Goal: Information Seeking & Learning: Learn about a topic

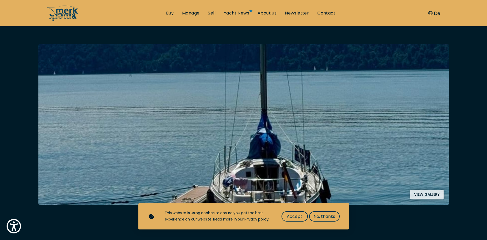
scroll to position [79, 0]
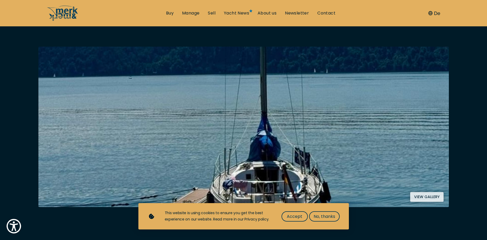
click at [429, 197] on button "View gallery" at bounding box center [426, 197] width 33 height 10
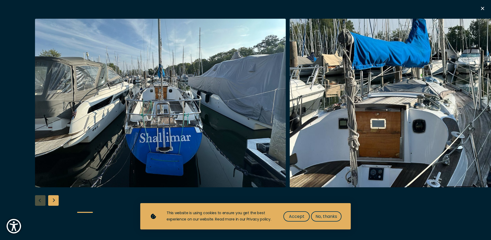
click at [52, 200] on div "Next slide" at bounding box center [53, 200] width 11 height 11
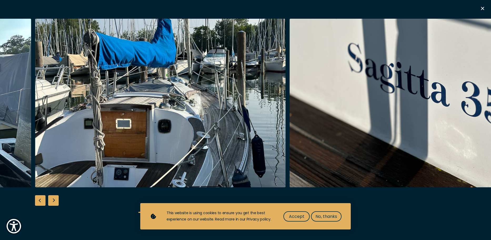
click at [52, 200] on div "Next slide" at bounding box center [53, 200] width 11 height 11
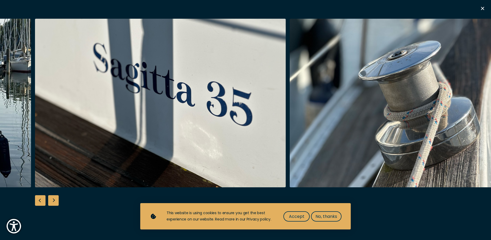
click at [52, 200] on div "Next slide" at bounding box center [53, 200] width 11 height 11
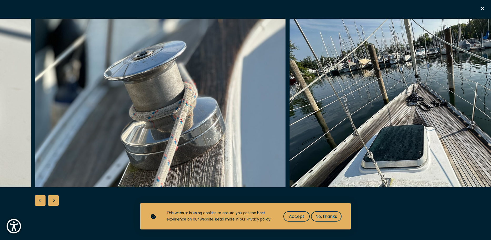
click at [52, 200] on div "Next slide" at bounding box center [53, 200] width 11 height 11
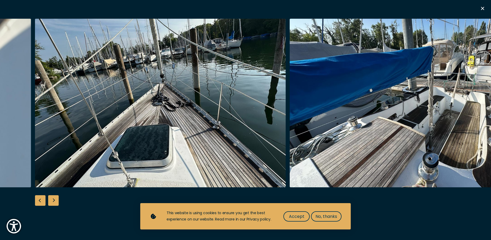
click at [52, 200] on div "Next slide" at bounding box center [53, 200] width 11 height 11
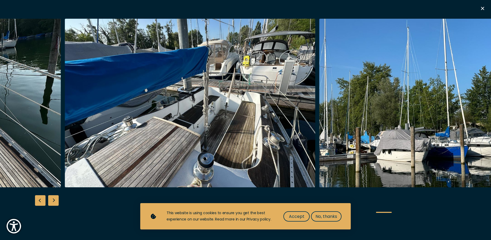
click at [163, 145] on img "Merk&Merk" at bounding box center [190, 103] width 251 height 168
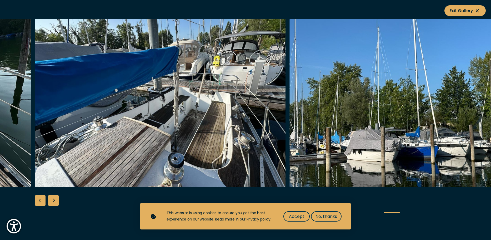
click at [40, 199] on div "Previous slide" at bounding box center [40, 200] width 11 height 11
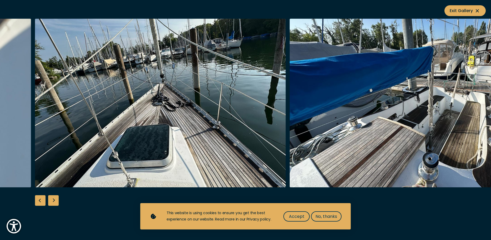
click at [52, 199] on div "Next slide" at bounding box center [53, 200] width 11 height 11
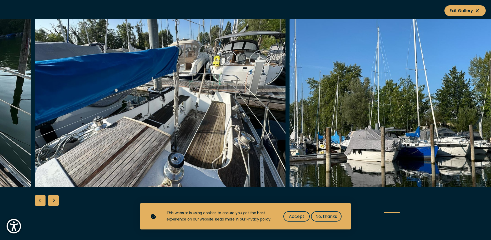
click at [52, 199] on div "Next slide" at bounding box center [53, 200] width 11 height 11
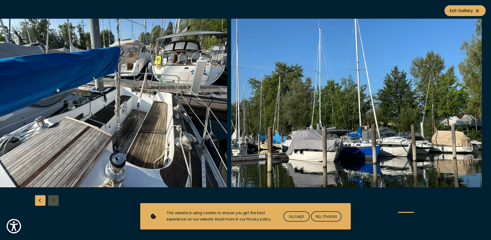
click at [52, 199] on div at bounding box center [245, 120] width 491 height 203
click at [34, 200] on div at bounding box center [245, 120] width 491 height 203
click at [40, 198] on div "Previous slide" at bounding box center [40, 200] width 11 height 11
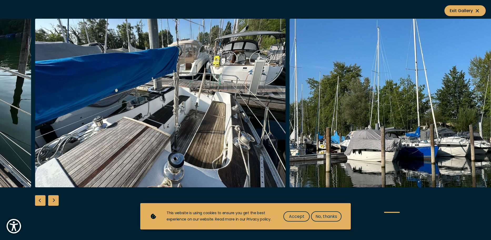
click at [39, 198] on div "Previous slide" at bounding box center [40, 200] width 11 height 11
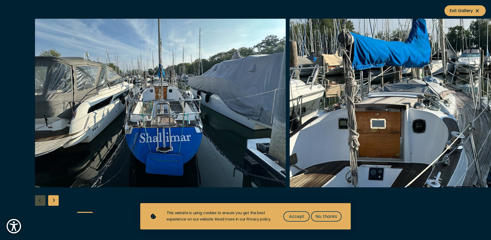
click at [38, 201] on div at bounding box center [245, 120] width 491 height 203
click at [53, 202] on div "Next slide" at bounding box center [53, 200] width 11 height 11
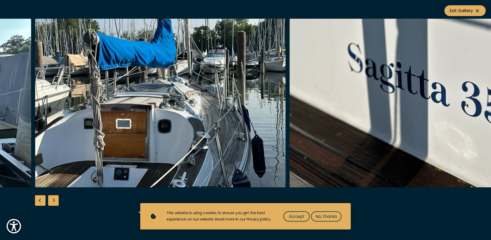
click at [39, 200] on div "Previous slide" at bounding box center [40, 200] width 11 height 11
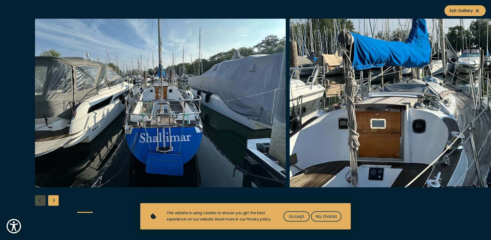
click at [39, 200] on div at bounding box center [245, 120] width 491 height 203
click at [53, 201] on div "Next slide" at bounding box center [53, 200] width 11 height 11
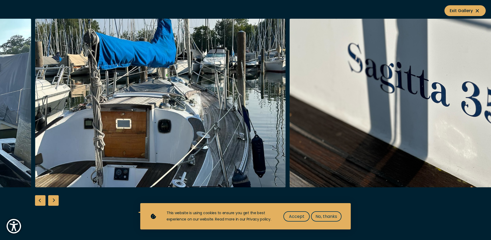
click at [52, 201] on div "Next slide" at bounding box center [53, 200] width 11 height 11
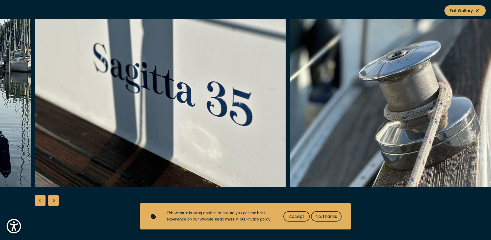
click at [51, 201] on div "Next slide" at bounding box center [53, 200] width 11 height 11
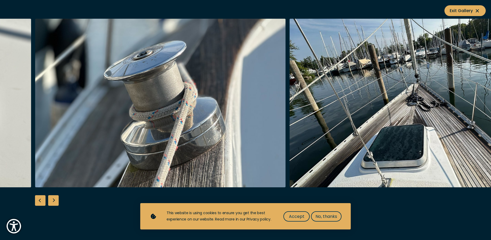
click at [48, 201] on div at bounding box center [245, 120] width 491 height 203
click at [457, 10] on span "Exit Gallery" at bounding box center [465, 10] width 31 height 7
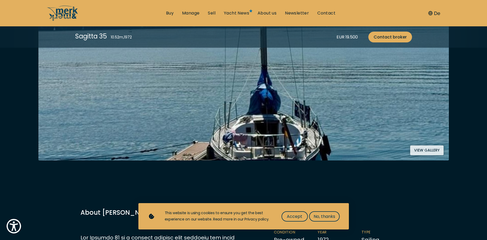
scroll to position [79, 0]
